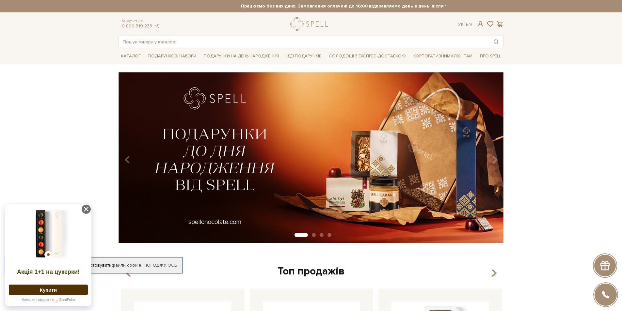
click at [462, 156] on img at bounding box center [310, 157] width 385 height 171
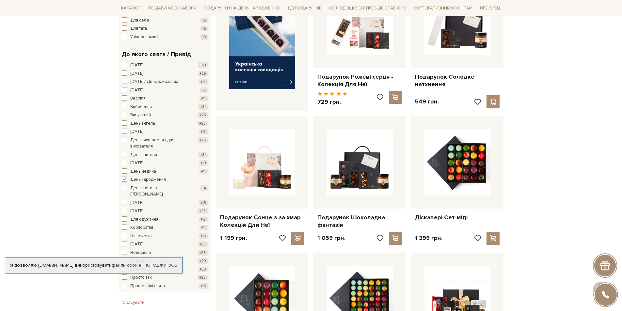
scroll to position [294, 0]
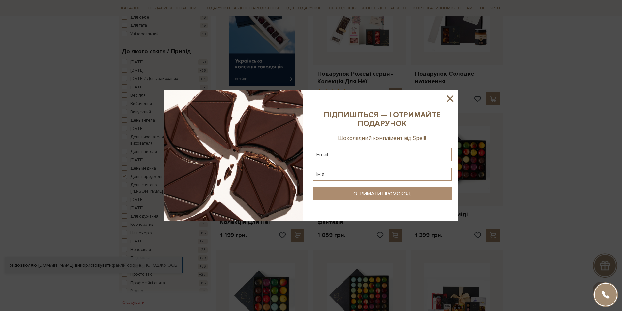
click at [449, 95] on icon at bounding box center [449, 98] width 11 height 11
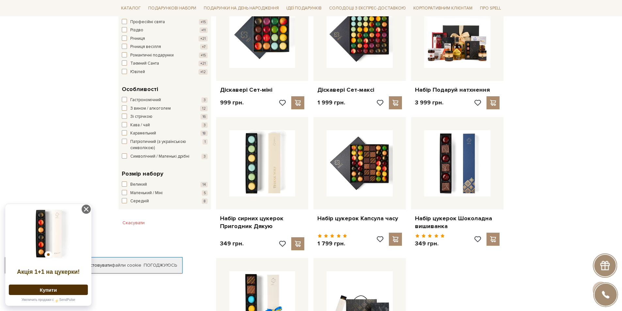
scroll to position [522, 0]
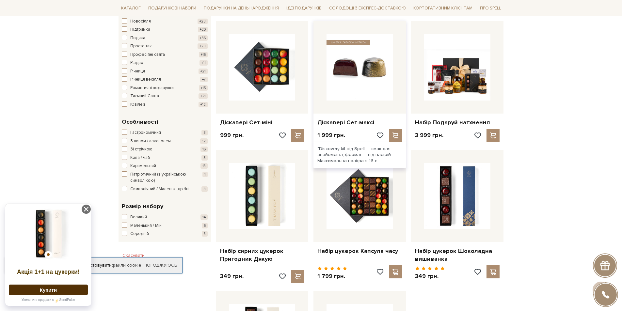
click at [373, 67] on img at bounding box center [359, 67] width 66 height 66
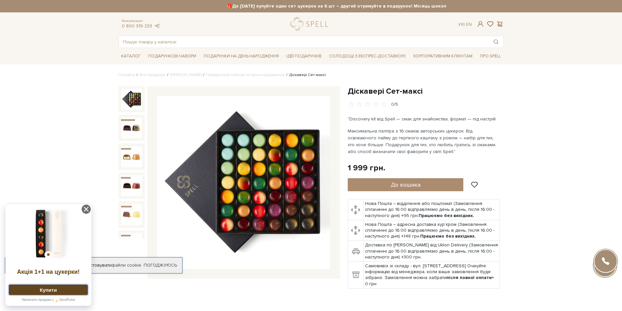
click at [58, 287] on button "Купити" at bounding box center [48, 290] width 79 height 10
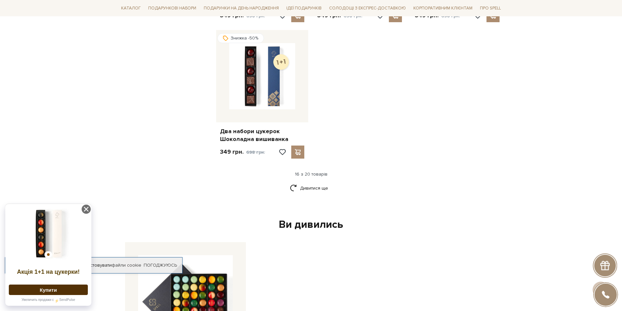
scroll to position [783, 0]
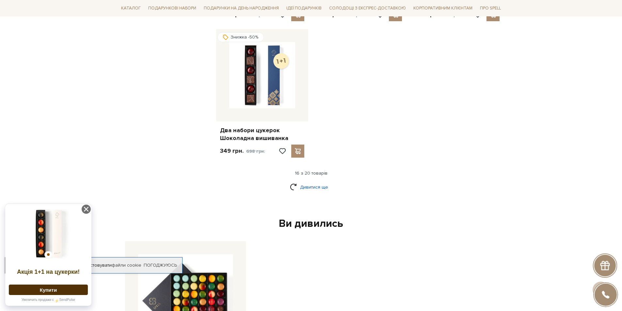
click at [306, 188] on link "Дивитися ще" at bounding box center [311, 187] width 42 height 11
